Goal: Transaction & Acquisition: Purchase product/service

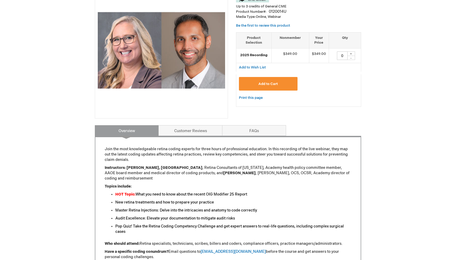
scroll to position [91, 0]
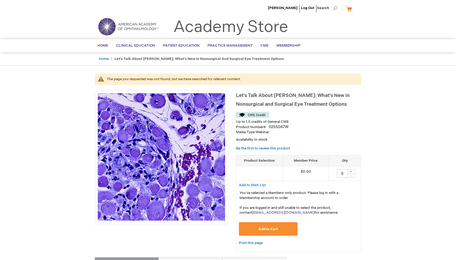
click at [271, 229] on span "Add to Cart" at bounding box center [267, 229] width 19 height 4
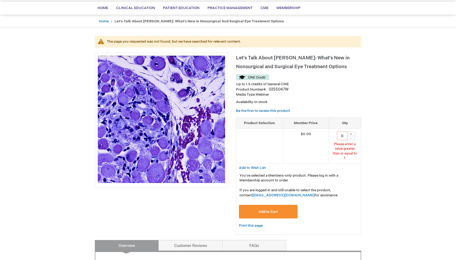
scroll to position [39, 0]
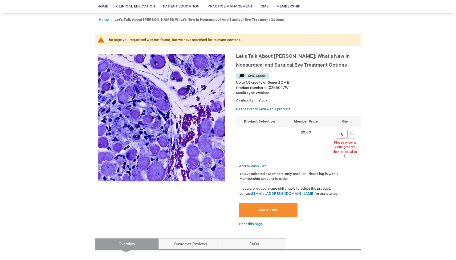
click at [352, 132] on div "+" at bounding box center [351, 132] width 8 height 5
type input "1"
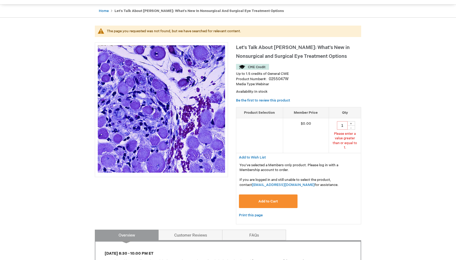
scroll to position [30, 0]
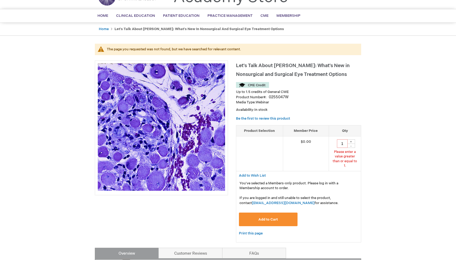
click at [278, 213] on button "Add to Cart" at bounding box center [268, 220] width 59 height 14
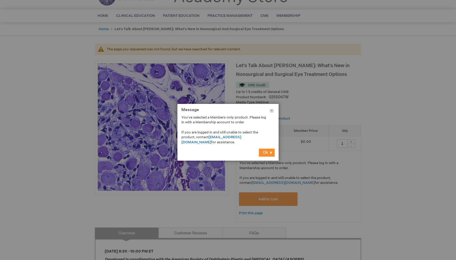
click at [273, 111] on button "Close" at bounding box center [272, 112] width 14 height 16
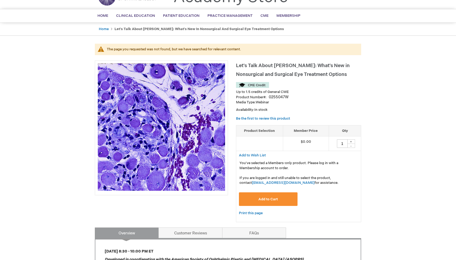
scroll to position [0, 0]
